Goal: Book appointment/travel/reservation

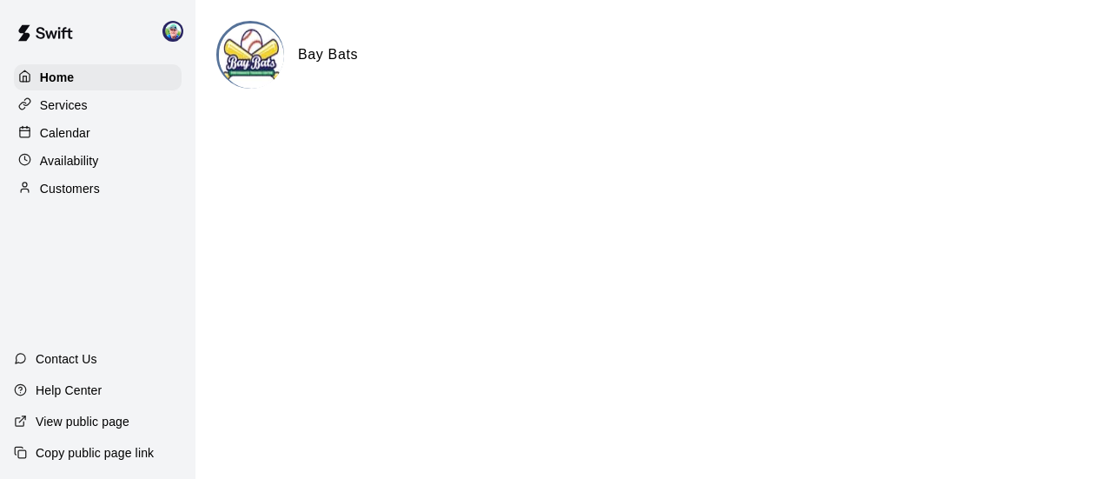
click at [70, 138] on p "Calendar" at bounding box center [65, 132] width 50 height 17
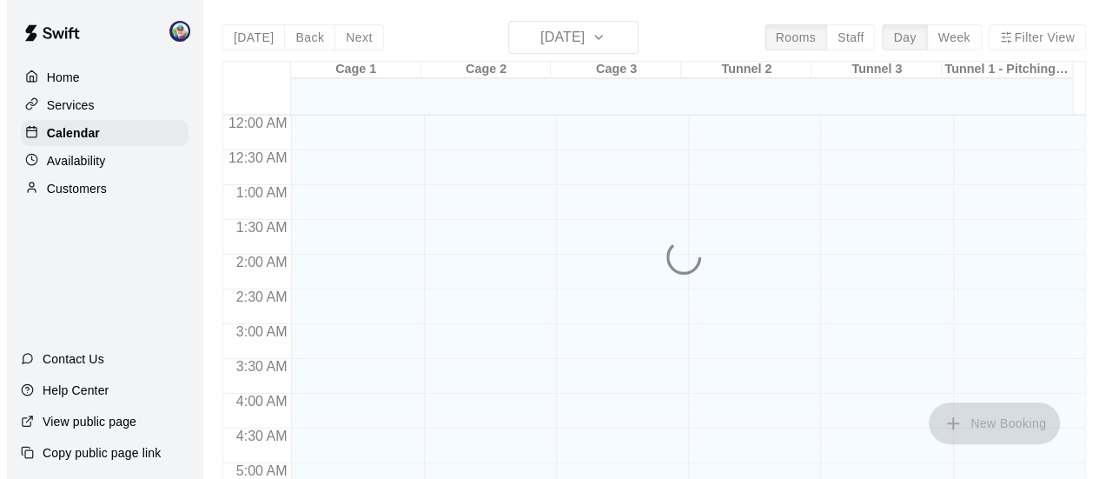
scroll to position [1160, 0]
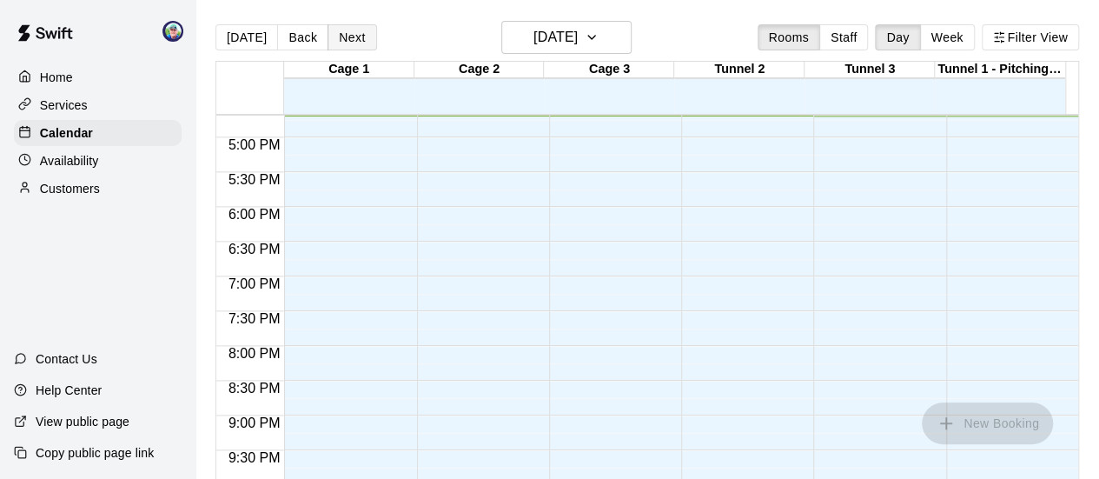
click at [350, 37] on button "Next" at bounding box center [352, 37] width 49 height 26
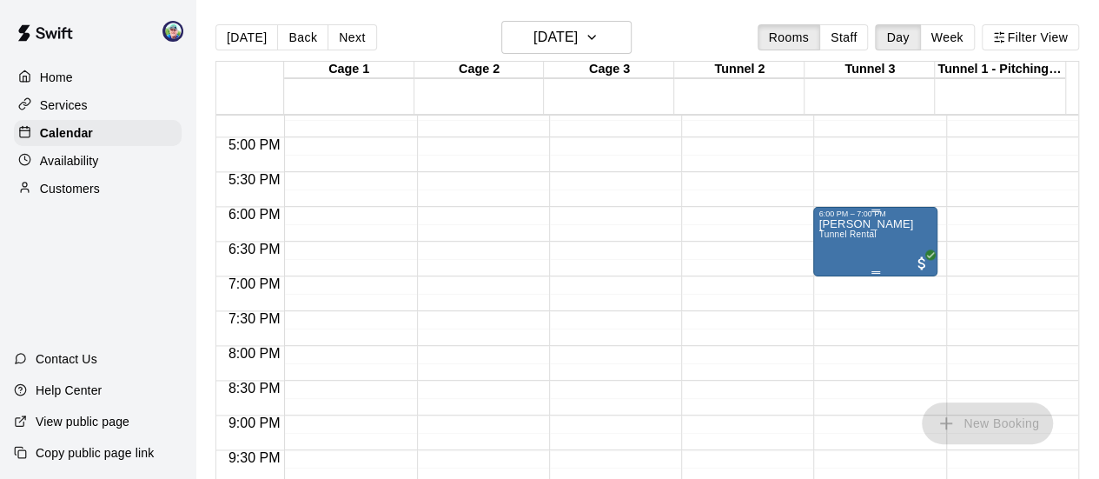
click at [836, 232] on span "Tunnel Rental" at bounding box center [846, 234] width 57 height 10
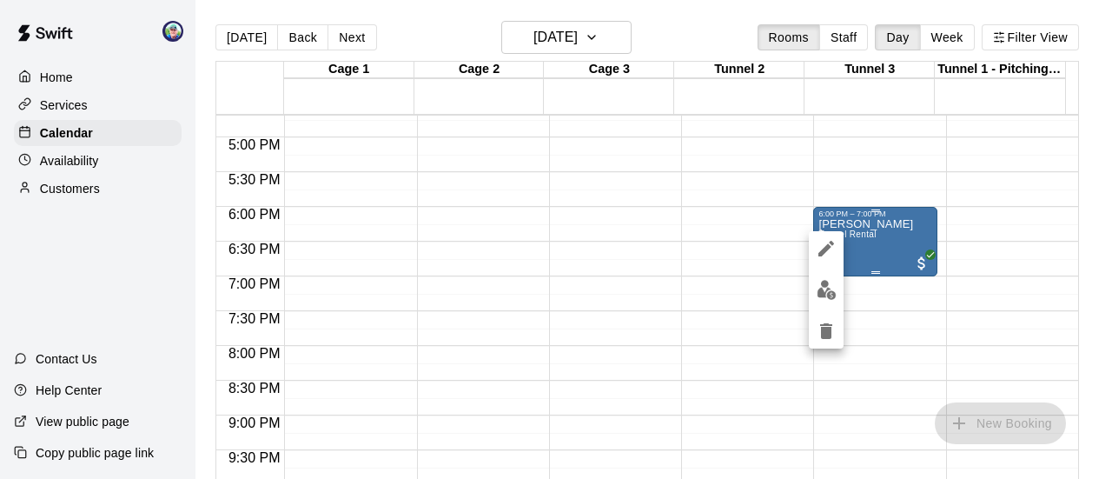
click at [836, 232] on div at bounding box center [826, 289] width 35 height 117
click at [824, 251] on icon "edit" at bounding box center [826, 249] width 16 height 16
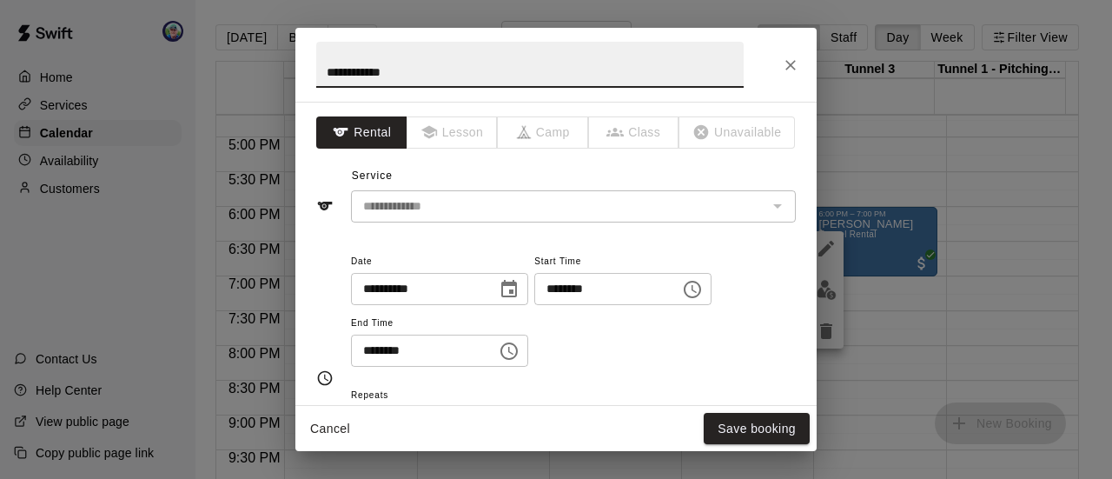
click at [703, 286] on icon "Choose time, selected time is 6:00 PM" at bounding box center [692, 289] width 21 height 21
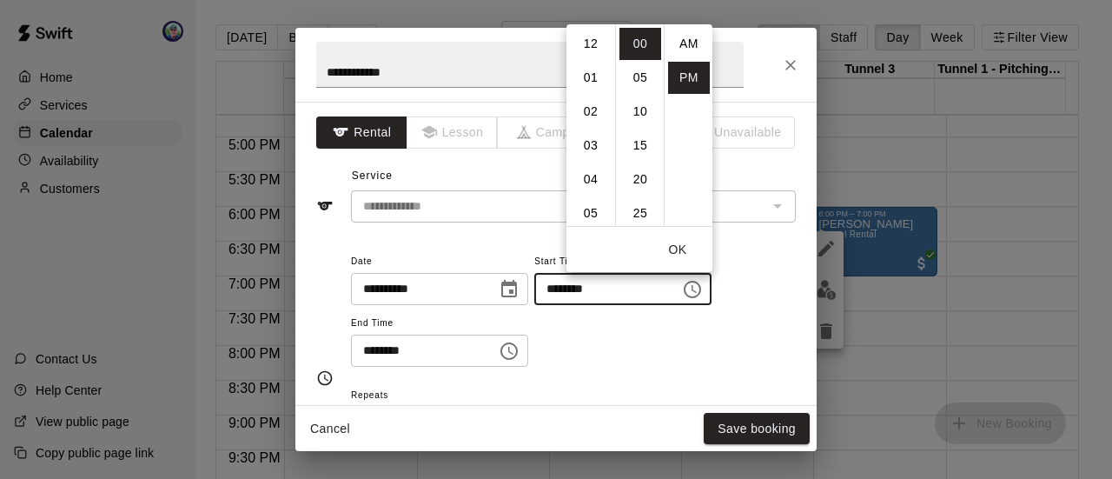
scroll to position [31, 0]
click at [590, 81] on li "07" at bounding box center [591, 78] width 42 height 32
type input "********"
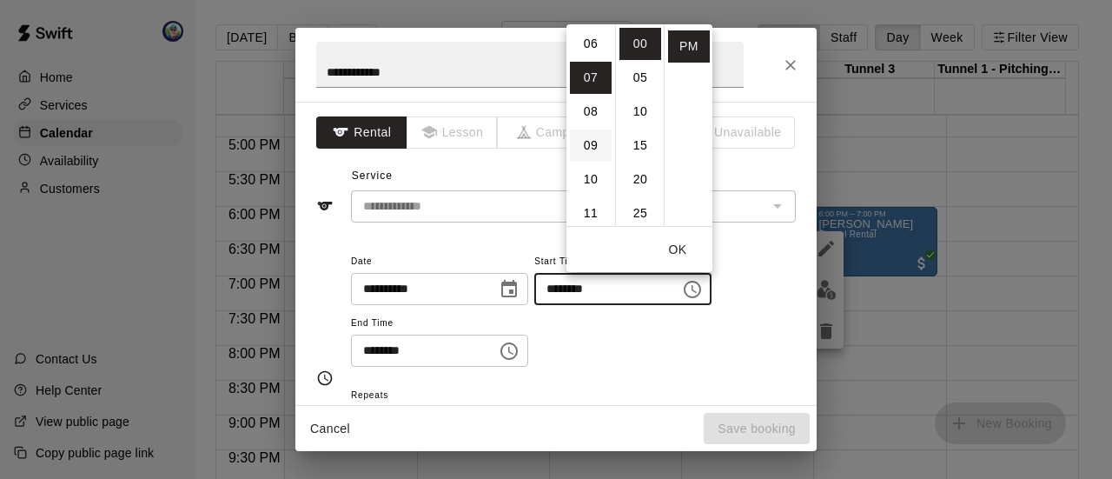
scroll to position [237, 0]
click at [606, 362] on div "**********" at bounding box center [573, 308] width 445 height 117
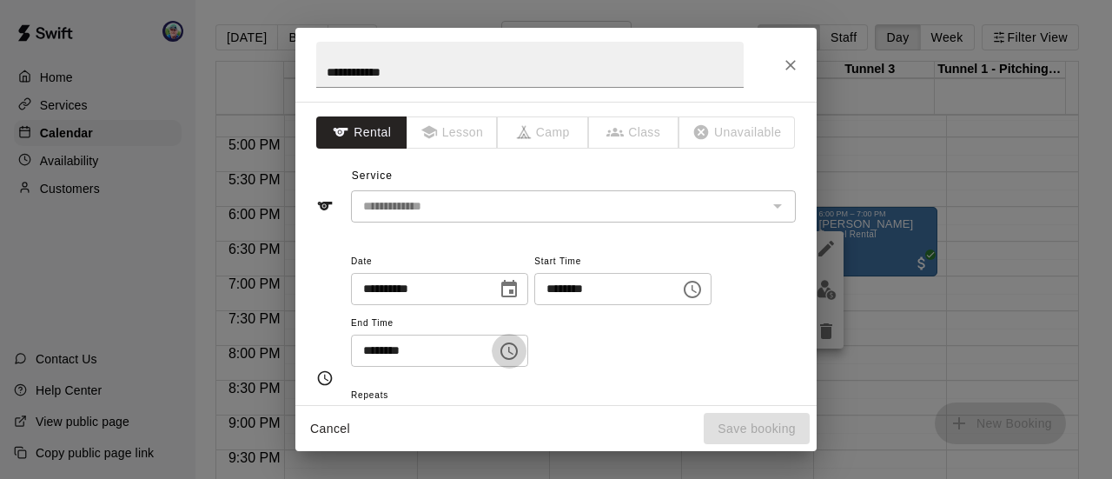
click at [520, 347] on icon "Choose time, selected time is 7:00 PM" at bounding box center [509, 351] width 21 height 21
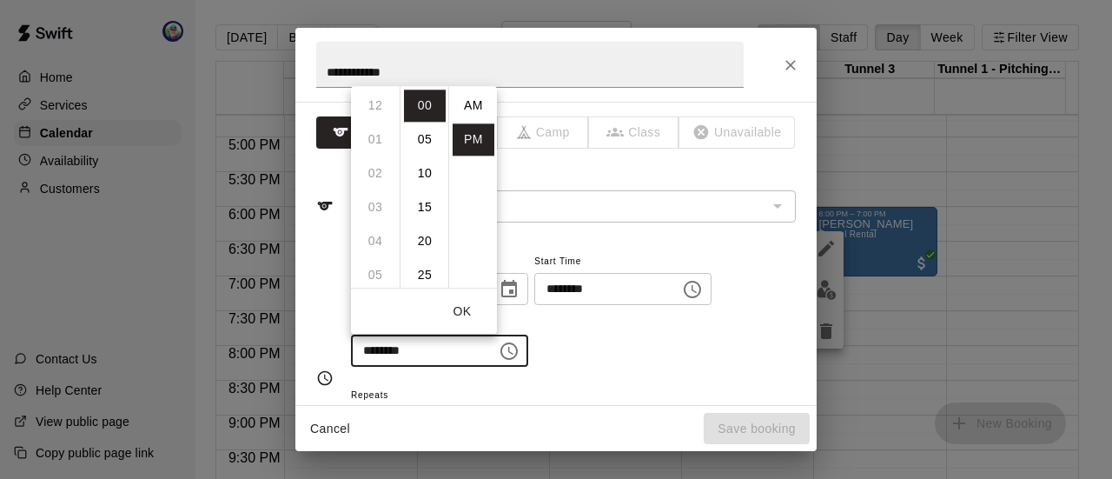
scroll to position [31, 0]
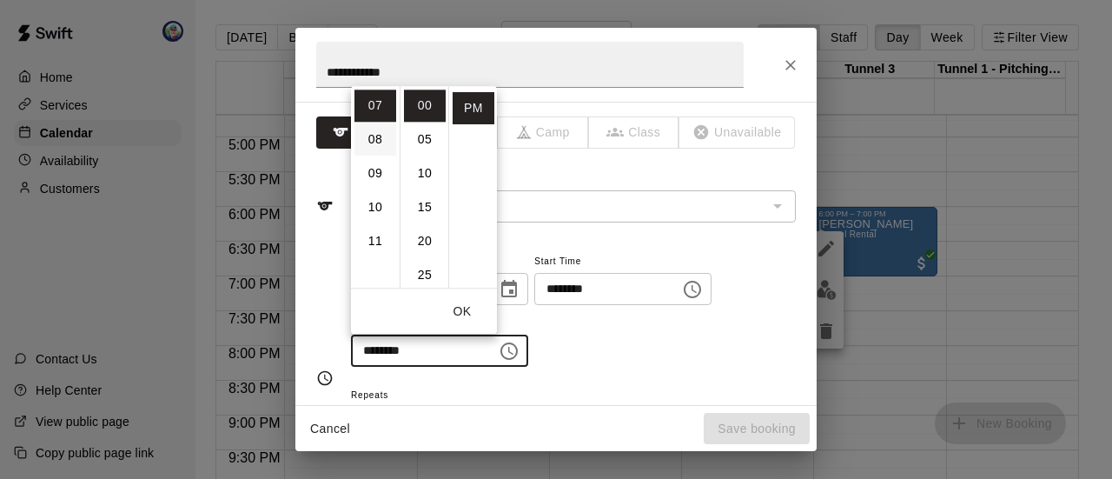
click at [374, 135] on li "08" at bounding box center [375, 139] width 42 height 32
type input "********"
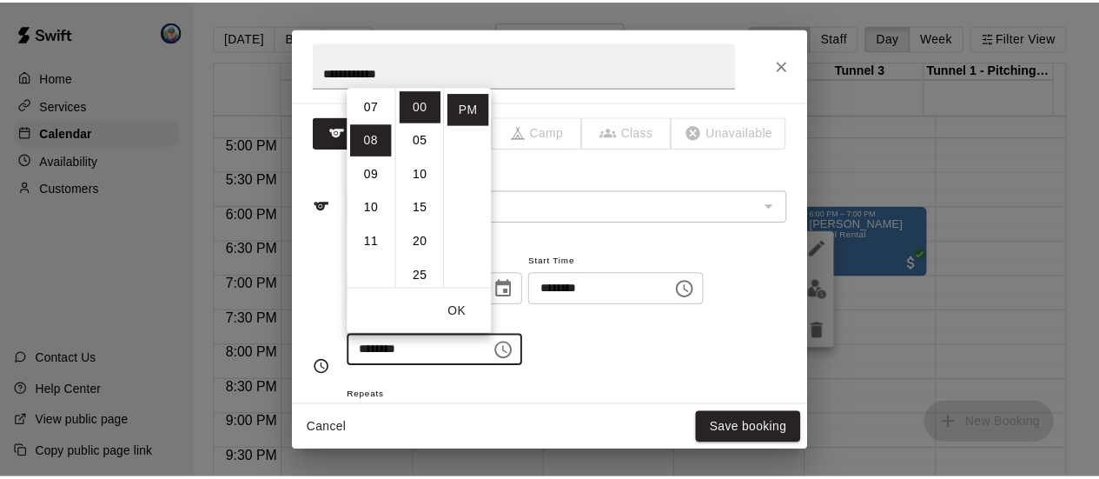
scroll to position [271, 0]
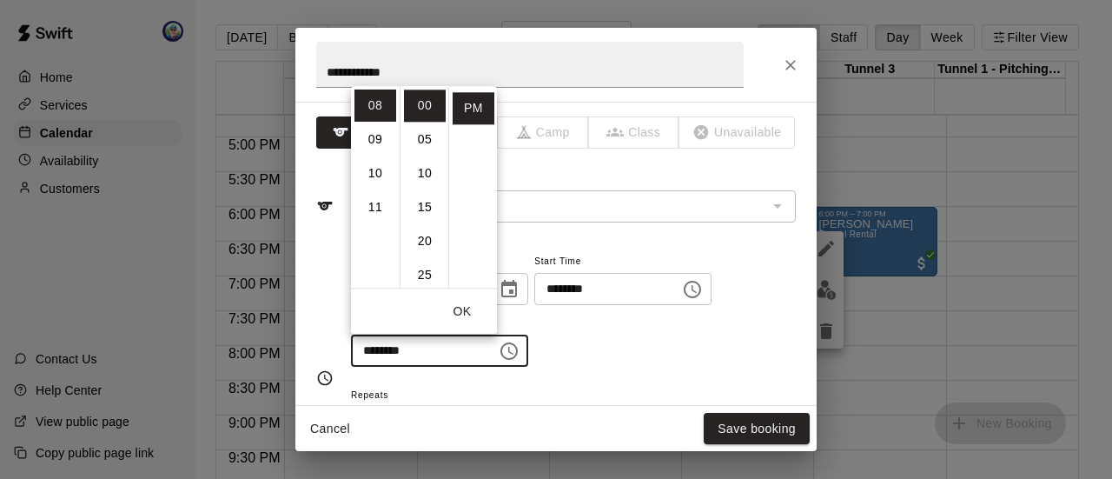
click at [671, 384] on div "Repeats No Yes" at bounding box center [573, 411] width 445 height 55
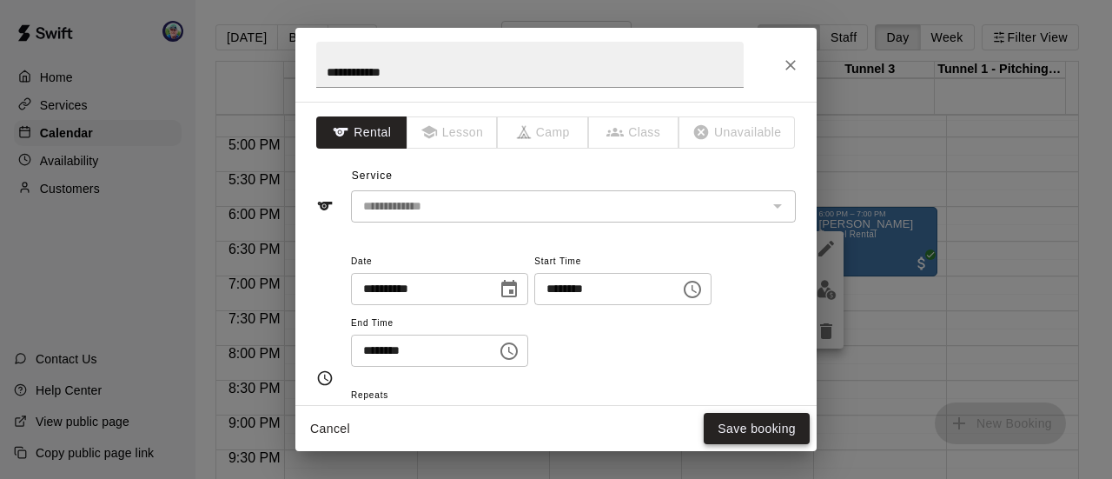
click at [755, 430] on button "Save booking" at bounding box center [757, 429] width 106 height 32
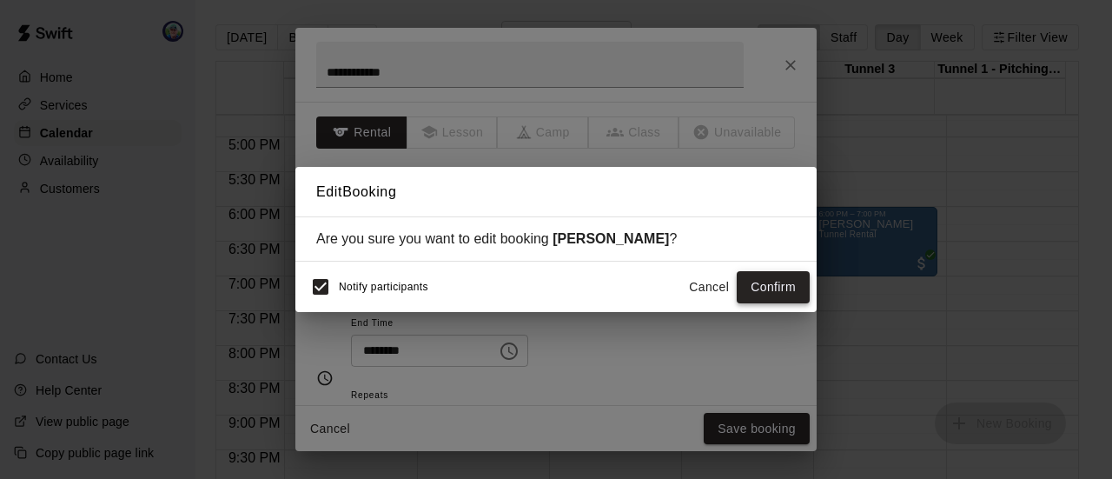
click at [773, 283] on button "Confirm" at bounding box center [773, 287] width 73 height 32
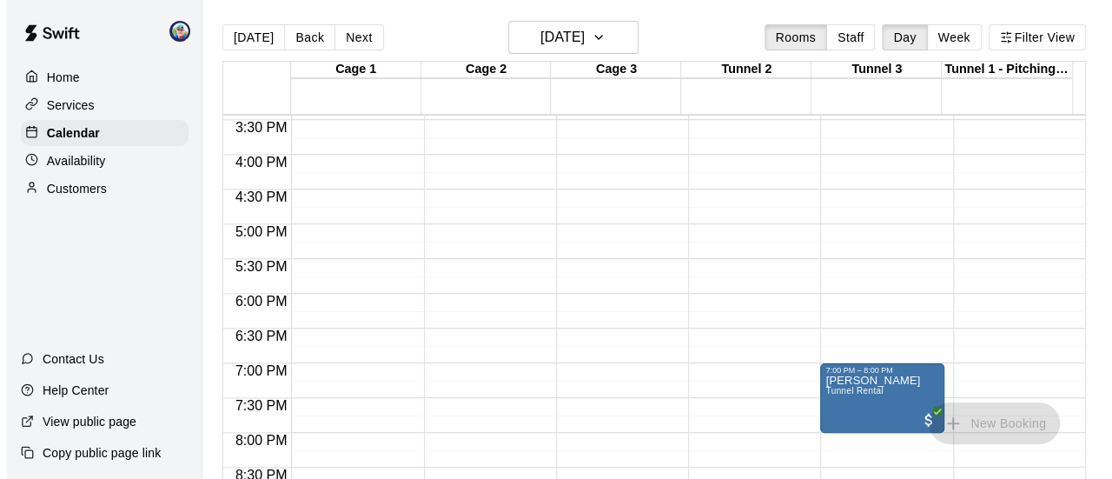
scroll to position [1160, 0]
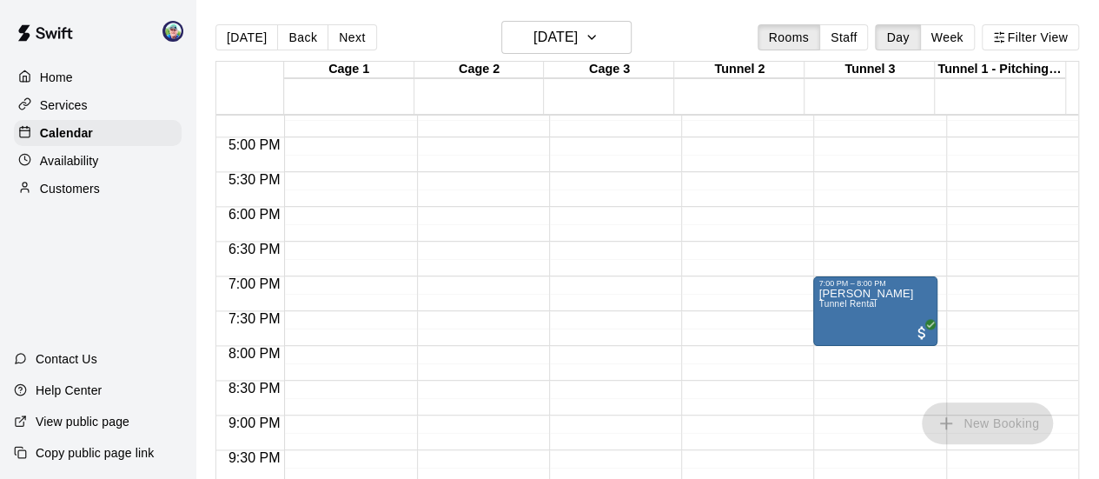
click at [58, 72] on p "Home" at bounding box center [56, 77] width 33 height 17
